Goal: Task Accomplishment & Management: Complete application form

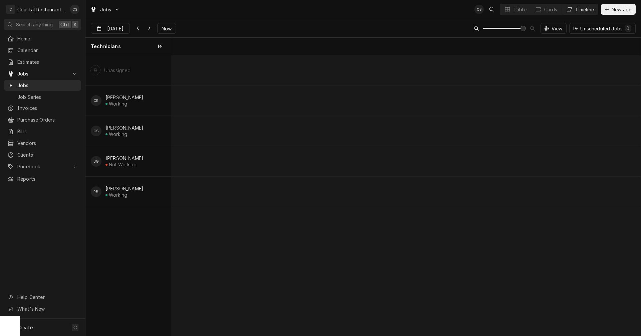
scroll to position [0, 9315]
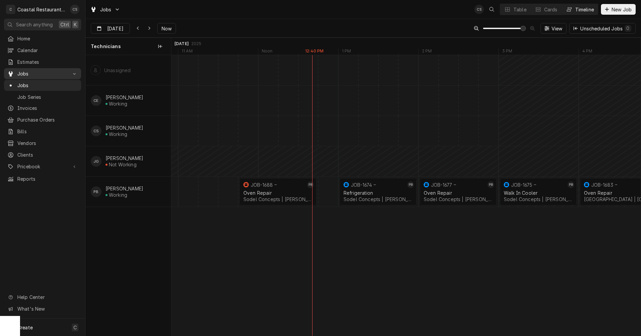
click at [28, 70] on span "Jobs" at bounding box center [42, 73] width 50 height 7
click at [22, 84] on span "Jobs" at bounding box center [47, 85] width 60 height 7
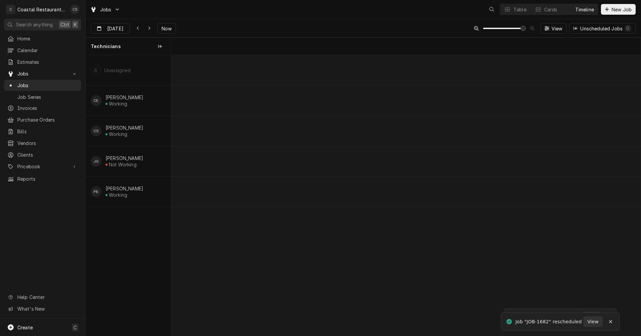
scroll to position [0, 9315]
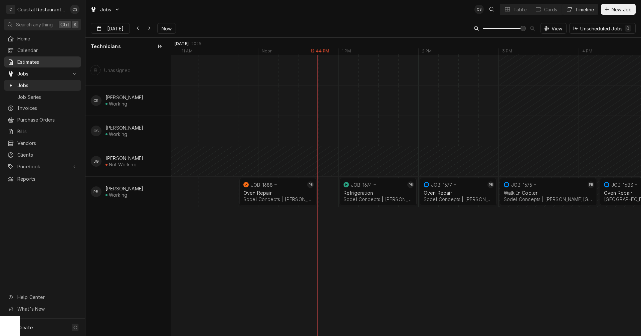
click at [31, 59] on span "Estimates" at bounding box center [47, 61] width 60 height 7
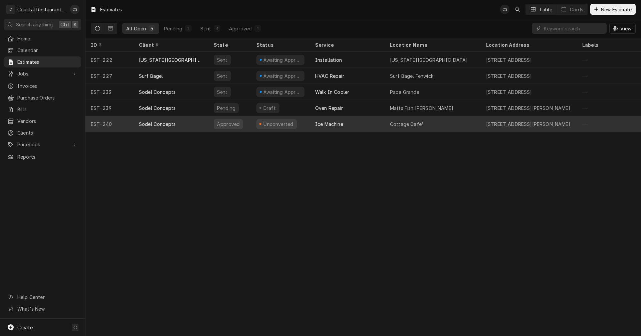
click at [332, 123] on div "Ice Machine" at bounding box center [329, 124] width 28 height 7
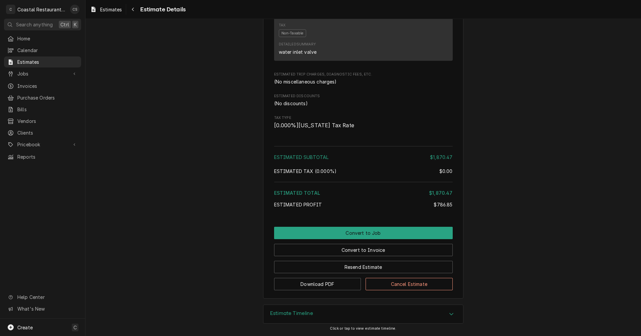
scroll to position [652, 0]
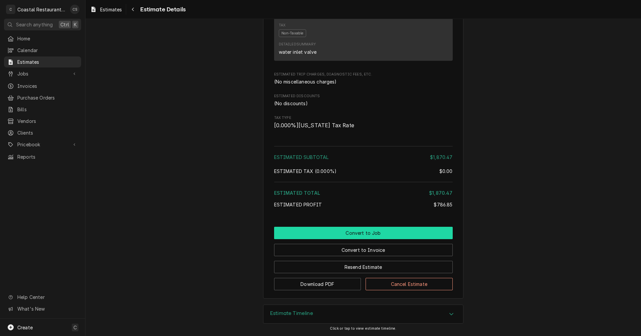
click at [364, 233] on button "Convert to Job" at bounding box center [363, 233] width 179 height 12
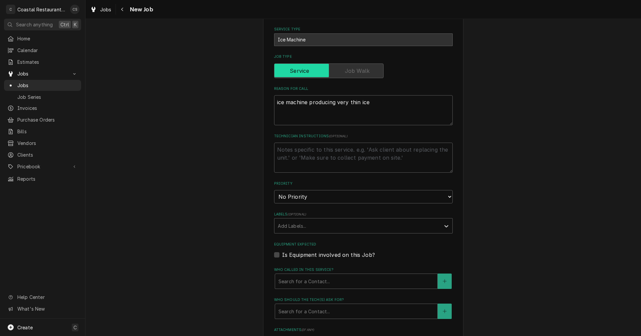
scroll to position [334, 0]
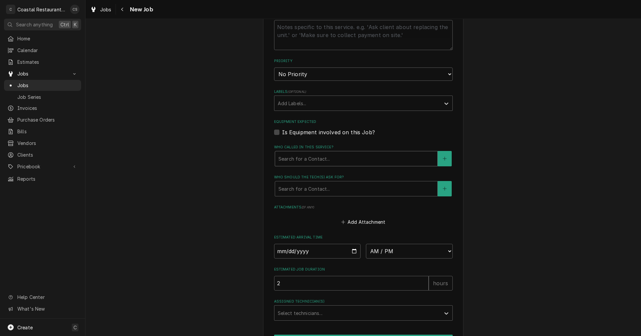
click at [309, 159] on div "Who called in this service?" at bounding box center [357, 159] width 156 height 12
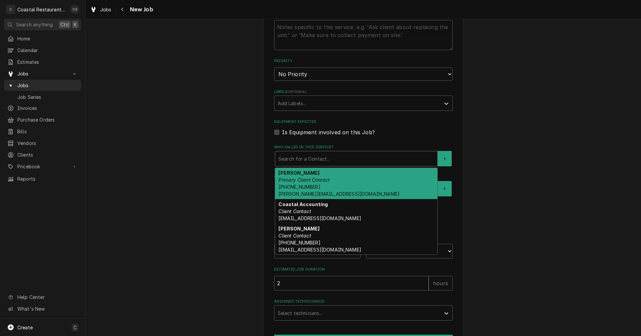
click at [311, 184] on div "Andrew Dickinson Primary Client Contact (302) 381-0571 Andrew@sodelconcepts.com" at bounding box center [356, 183] width 162 height 31
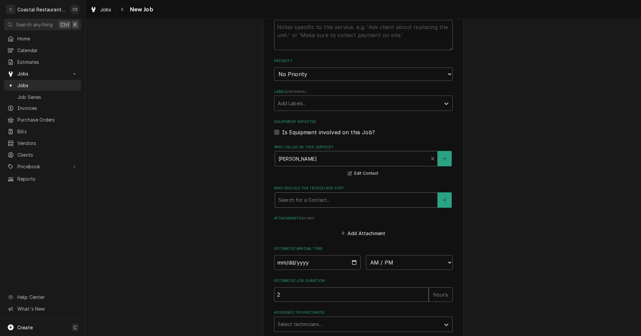
click at [313, 202] on div "Who should the tech(s) ask for?" at bounding box center [357, 200] width 156 height 12
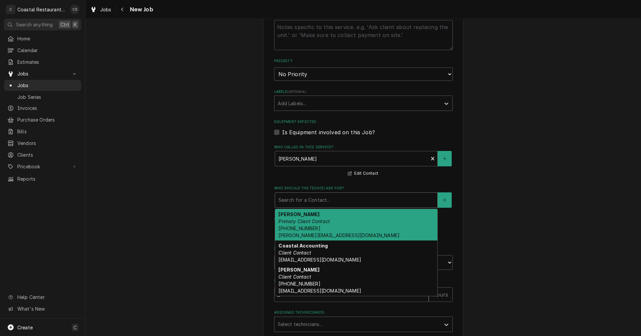
click at [313, 225] on div "Andrew Dickinson Primary Client Contact (302) 381-0571 Andrew@sodelconcepts.com" at bounding box center [356, 224] width 162 height 31
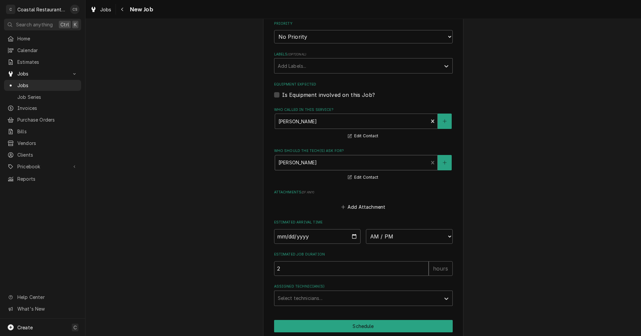
scroll to position [399, 0]
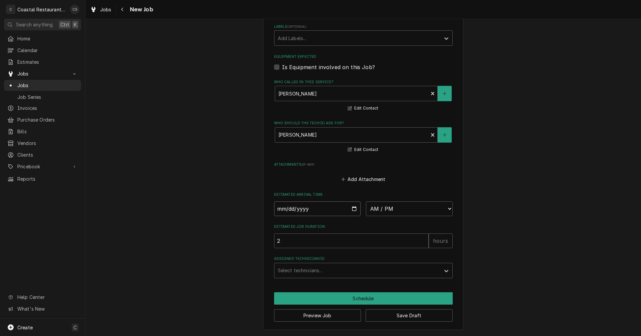
click at [352, 209] on input "Date" at bounding box center [317, 208] width 87 height 15
type textarea "x"
type input "2025-10-01"
type textarea "x"
click at [376, 210] on select "AM / PM 6:00 AM 6:15 AM 6:30 AM 6:45 AM 7:00 AM 7:15 AM 7:30 AM 7:45 AM 8:00 AM…" at bounding box center [409, 208] width 87 height 15
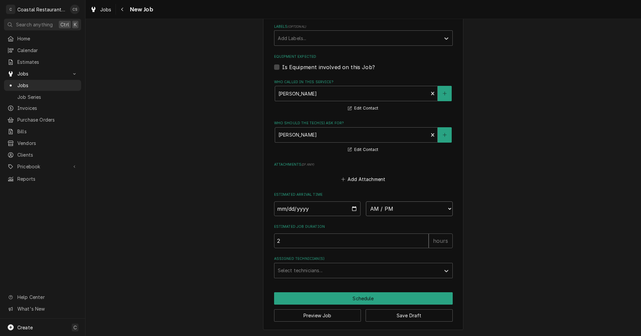
select select "08:00:00"
click at [366, 201] on select "AM / PM 6:00 AM 6:15 AM 6:30 AM 6:45 AM 7:00 AM 7:15 AM 7:30 AM 7:45 AM 8:00 AM…" at bounding box center [409, 208] width 87 height 15
click at [317, 270] on div "Assigned Technician(s)" at bounding box center [357, 271] width 159 height 12
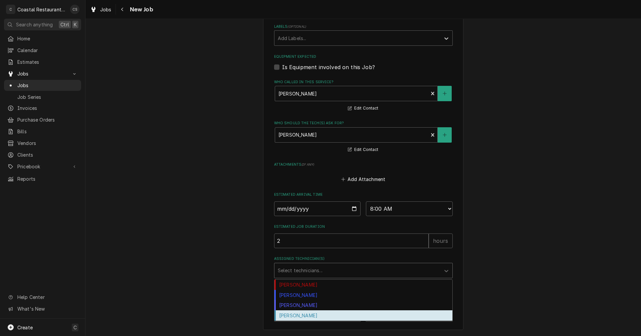
click at [303, 315] on div "Phill Blush" at bounding box center [364, 315] width 178 height 10
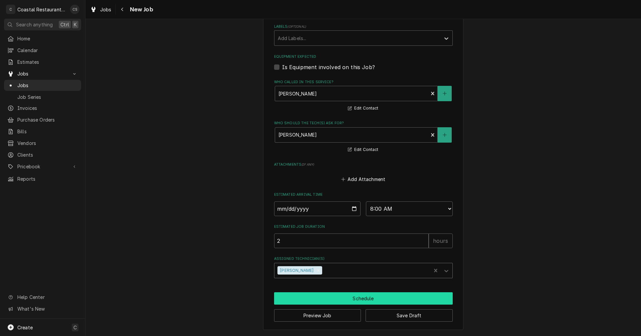
click at [330, 298] on button "Schedule" at bounding box center [363, 298] width 179 height 12
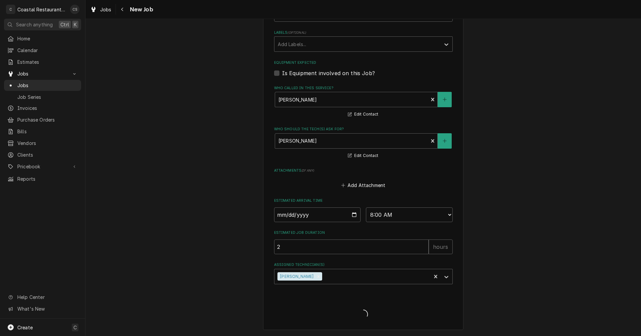
scroll to position [393, 0]
type textarea "x"
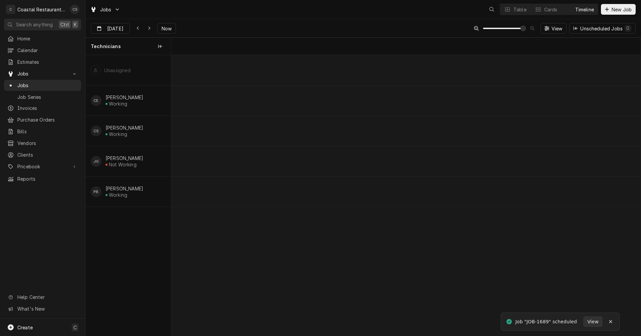
scroll to position [0, 9315]
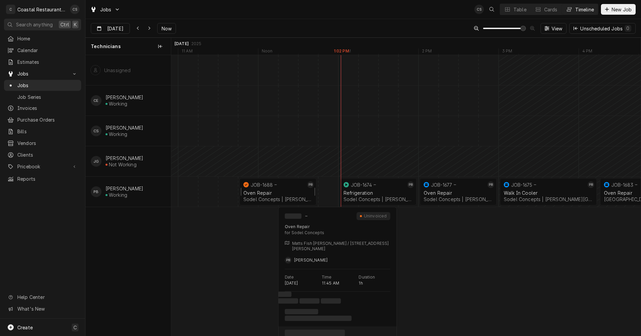
click at [269, 196] on div "Oven Repair Sodel Concepts | Bethany Beach, 19930" at bounding box center [278, 196] width 72 height 15
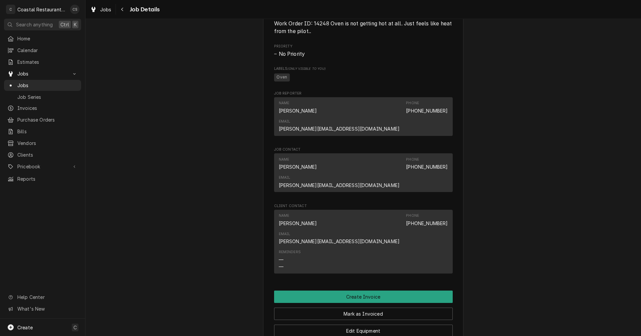
scroll to position [434, 0]
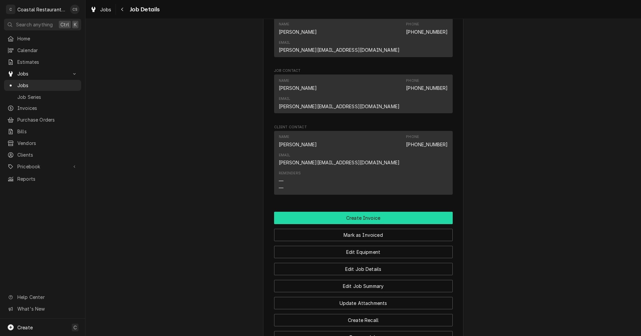
click at [361, 212] on button "Create Invoice" at bounding box center [363, 218] width 179 height 12
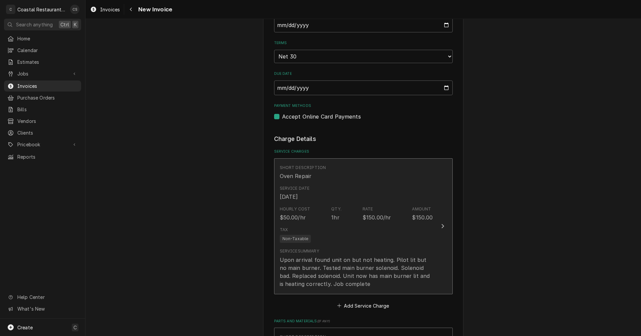
scroll to position [468, 0]
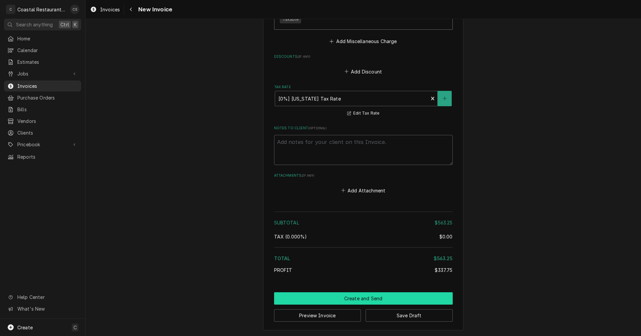
click at [361, 299] on button "Create and Send" at bounding box center [363, 298] width 179 height 12
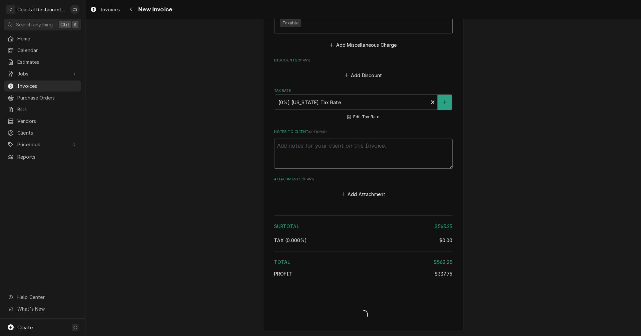
scroll to position [966, 0]
type textarea "x"
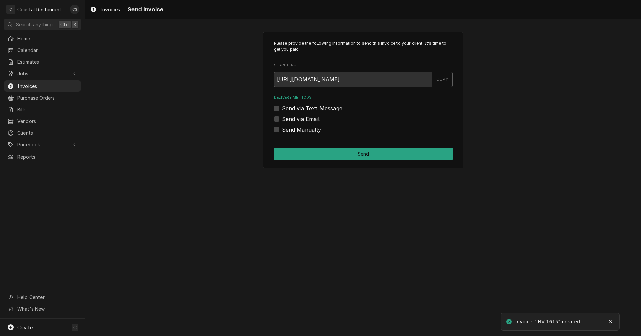
click at [282, 120] on label "Send via Email" at bounding box center [301, 119] width 38 height 8
click at [282, 120] on input "Send via Email" at bounding box center [371, 122] width 179 height 15
checkbox input "true"
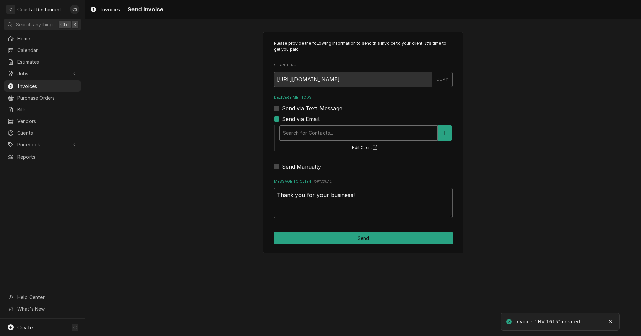
click at [298, 133] on div "Delivery Methods" at bounding box center [358, 133] width 151 height 12
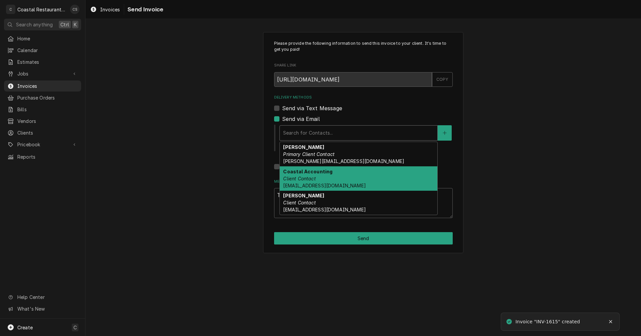
click at [305, 177] on em "Client Contact" at bounding box center [299, 179] width 32 height 6
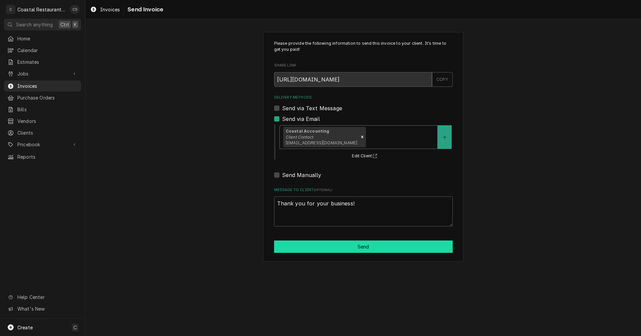
click at [355, 247] on button "Send" at bounding box center [363, 247] width 179 height 12
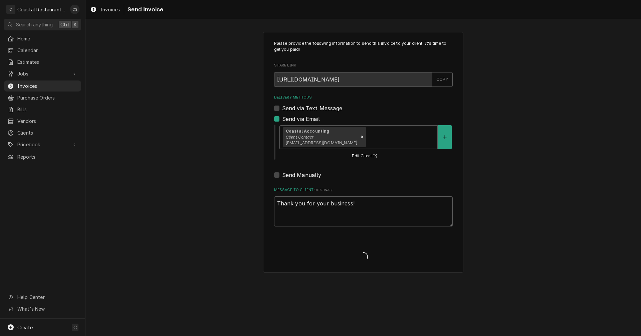
type textarea "x"
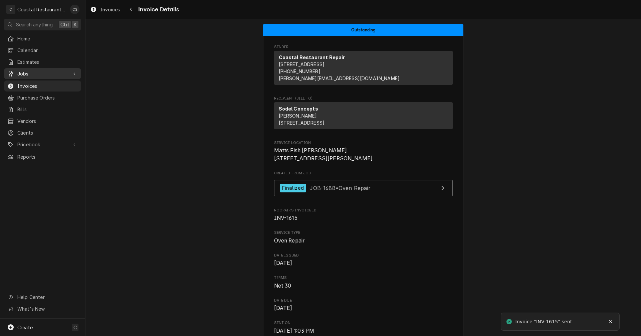
click at [30, 72] on span "Jobs" at bounding box center [42, 73] width 50 height 7
click at [29, 82] on span "Jobs" at bounding box center [47, 85] width 60 height 7
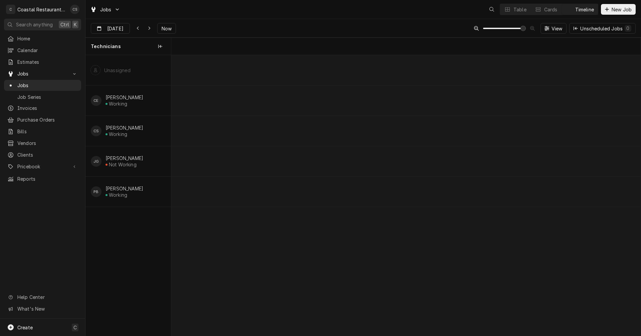
scroll to position [0, 9315]
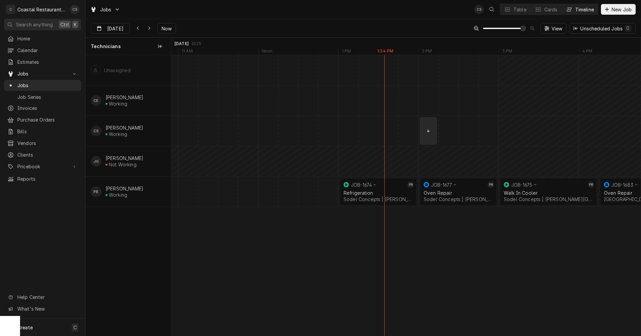
click at [433, 136] on div "normal" at bounding box center [499, 131] width 19284 height 30
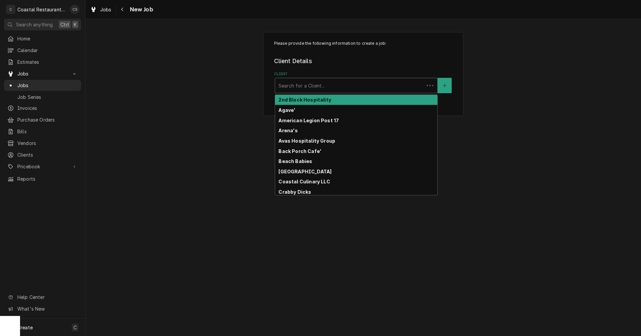
click at [334, 85] on div "Client" at bounding box center [350, 86] width 142 height 12
type input "W"
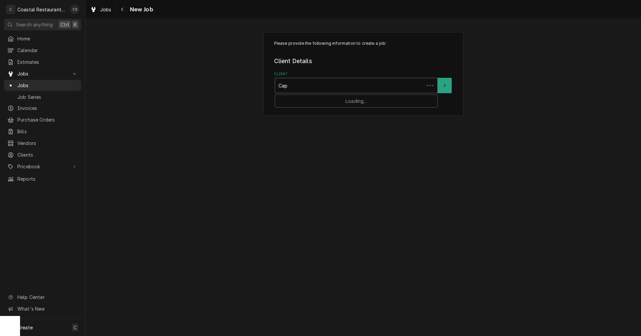
type input "Cape"
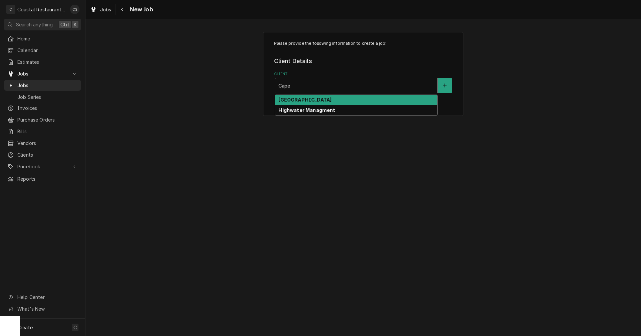
click at [308, 101] on strong "[GEOGRAPHIC_DATA]" at bounding box center [305, 100] width 53 height 6
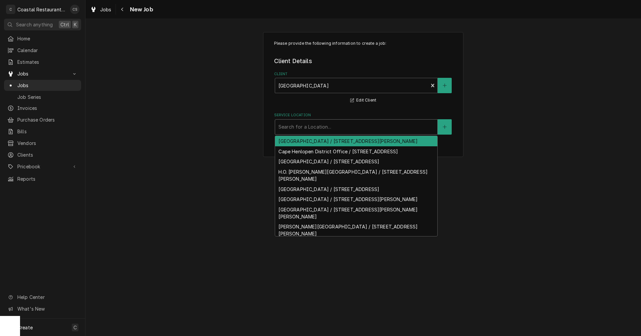
click at [306, 128] on div "Service Location" at bounding box center [357, 127] width 156 height 12
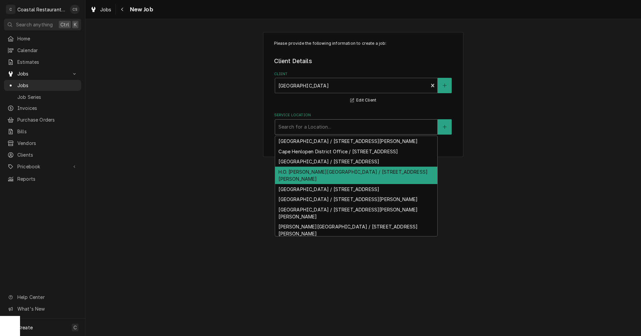
click at [305, 178] on div "H.O. Brittingham Elementary School / 402 Mulberry St, Milton, DE 19968" at bounding box center [356, 175] width 162 height 17
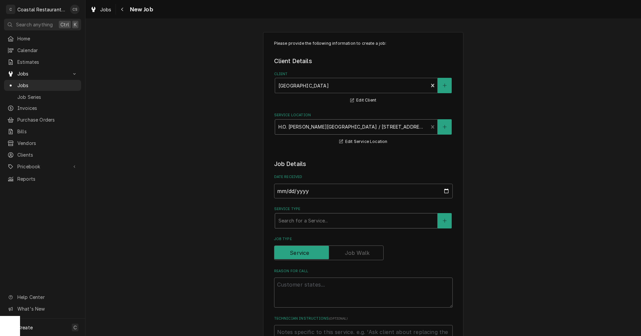
click at [299, 223] on div "Service Type" at bounding box center [357, 221] width 156 height 12
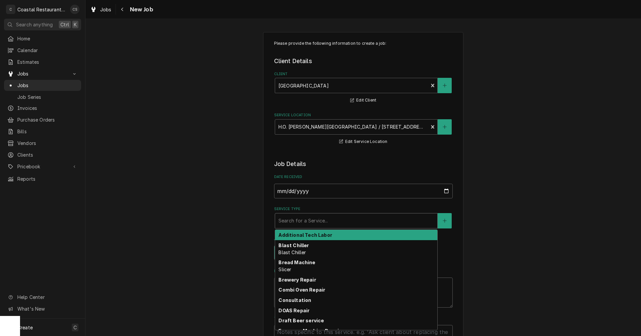
type textarea "x"
type input "W"
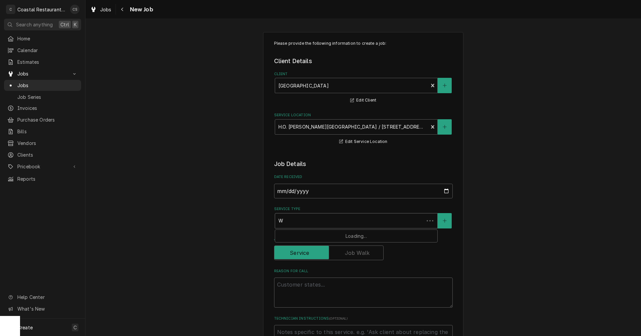
type textarea "x"
type input "Wa"
type textarea "x"
type input "Wal"
type textarea "x"
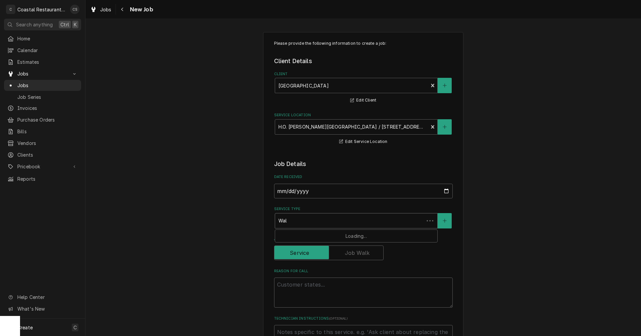
type input "Walk"
type textarea "x"
type input "Walk"
type textarea "x"
type input "Walk i"
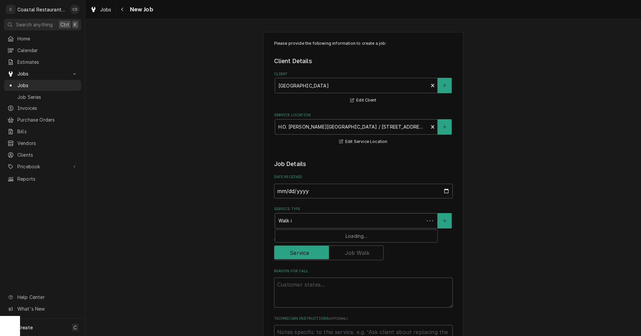
type textarea "x"
type input "Walk in"
type textarea "x"
type input "Walk in"
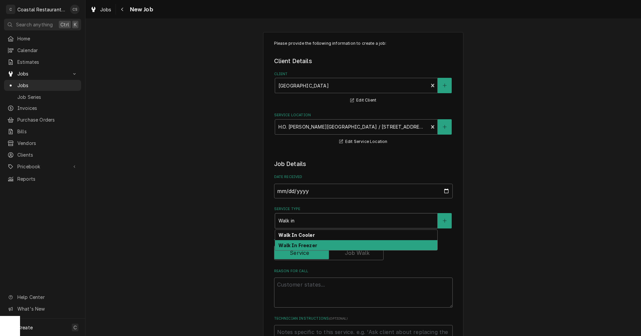
click at [296, 247] on strong "Walk In Freezer" at bounding box center [298, 246] width 38 height 6
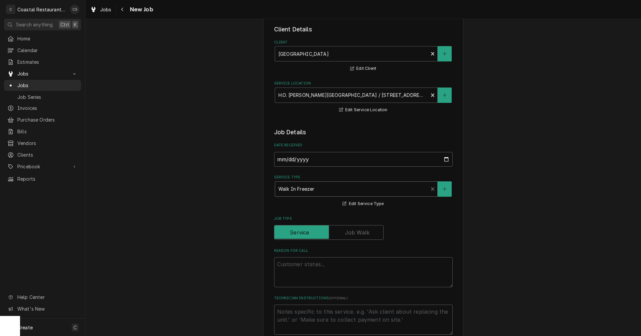
scroll to position [67, 0]
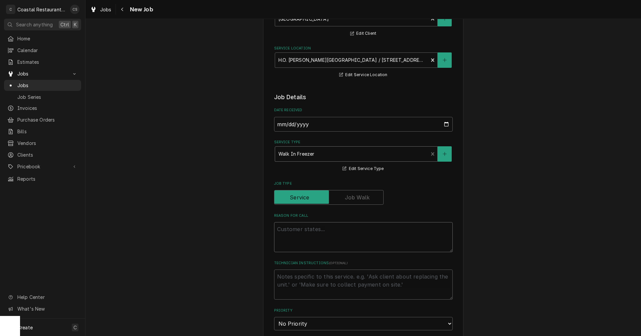
click at [299, 232] on textarea "Reason For Call" at bounding box center [363, 237] width 179 height 30
click at [297, 230] on textarea "Reason For Call" at bounding box center [363, 237] width 179 height 30
paste textarea "Our freezer alarm is going off and it's reading 15 degrees on the door. I let i…"
type textarea "x"
type textarea "Our freezer alarm is going off and it's reading 15 degrees on the door. I let i…"
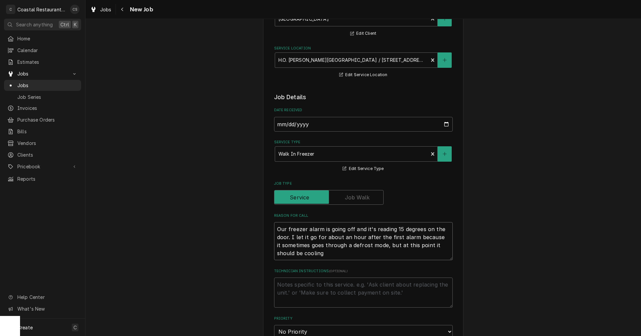
type textarea "x"
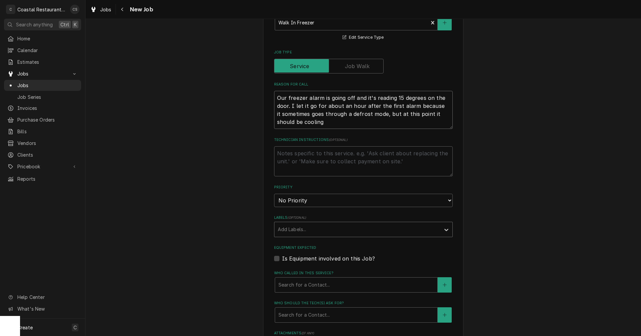
scroll to position [200, 0]
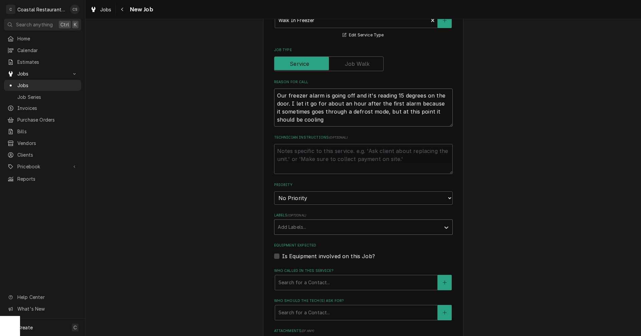
type textarea "Our freezer alarm is going off and it's reading 15 degrees on the door. I let i…"
click at [293, 228] on div "Labels" at bounding box center [357, 227] width 159 height 12
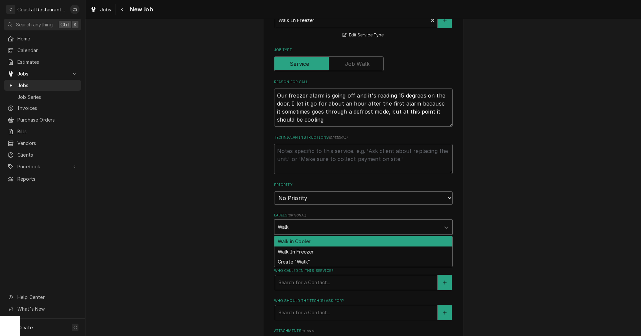
type input "Walk"
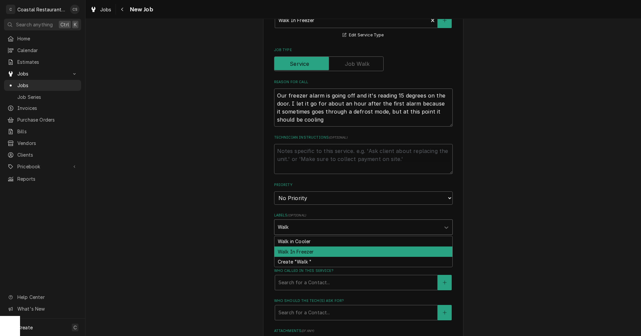
click at [299, 250] on div "Walk In Freezer" at bounding box center [364, 252] width 178 height 10
type textarea "x"
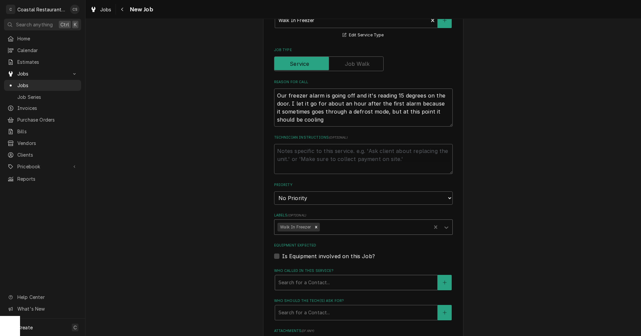
click at [292, 280] on div "Who called in this service?" at bounding box center [357, 283] width 156 height 12
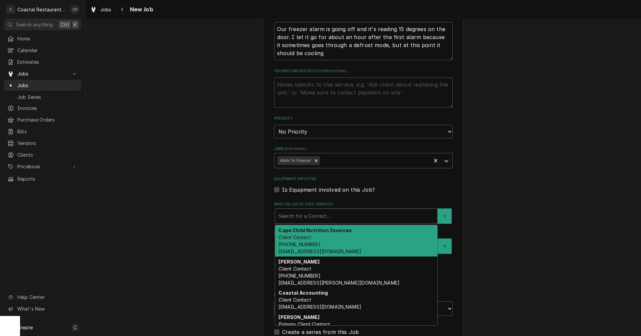
scroll to position [267, 0]
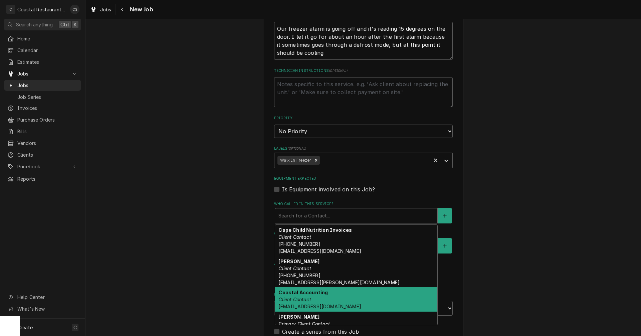
click at [297, 298] on em "Client Contact" at bounding box center [295, 300] width 32 height 6
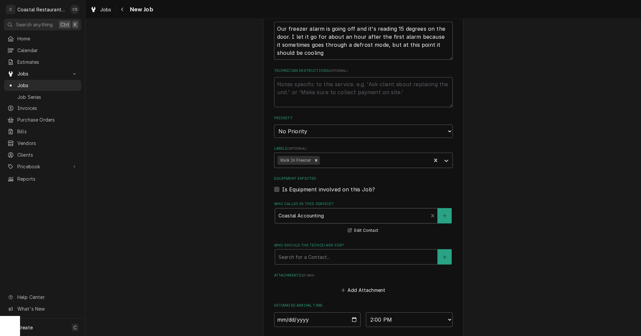
click at [302, 213] on div "Who called in this service?" at bounding box center [352, 216] width 147 height 12
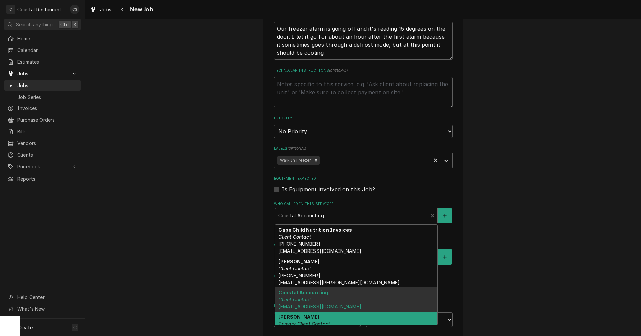
click at [296, 321] on em "Primary Client Contact" at bounding box center [304, 324] width 51 height 6
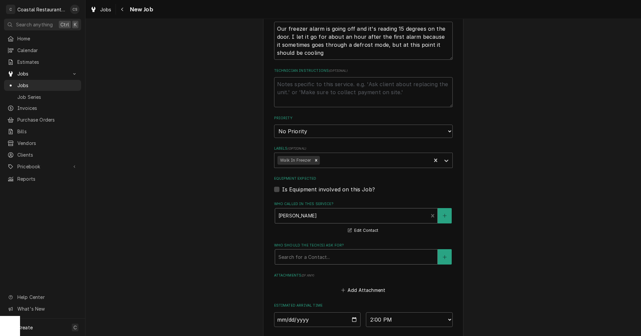
click at [300, 256] on div "Who should the tech(s) ask for?" at bounding box center [357, 257] width 156 height 12
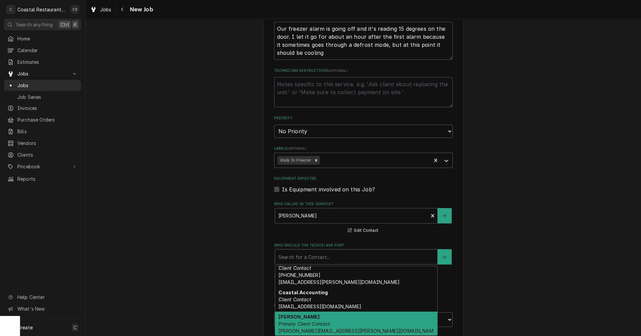
scroll to position [42, 0]
click at [301, 321] on em "Primary Client Contact" at bounding box center [304, 324] width 51 height 6
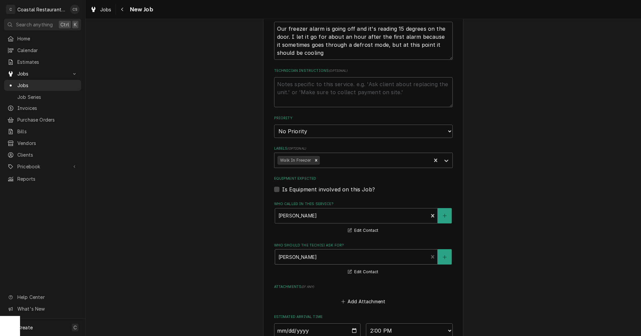
scroll to position [368, 0]
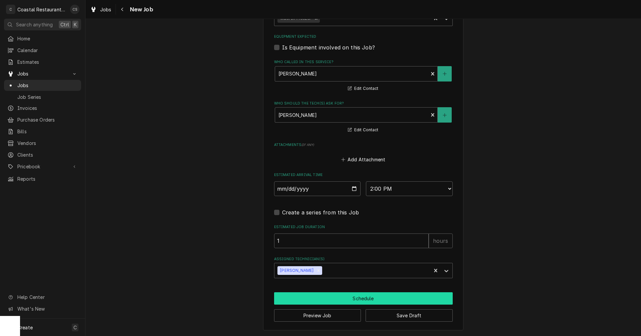
click at [349, 298] on button "Schedule" at bounding box center [363, 298] width 179 height 12
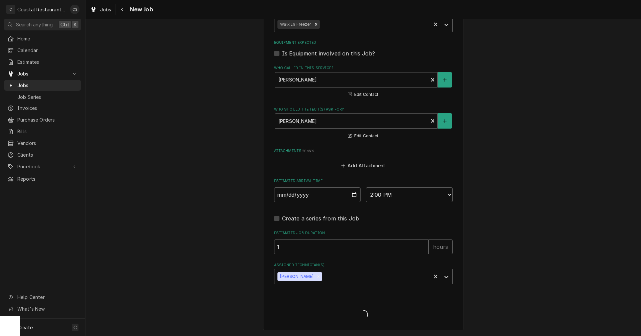
type textarea "x"
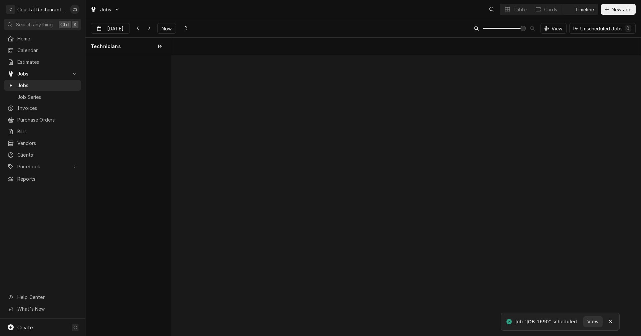
scroll to position [0, 9315]
